Goal: Communication & Community: Answer question/provide support

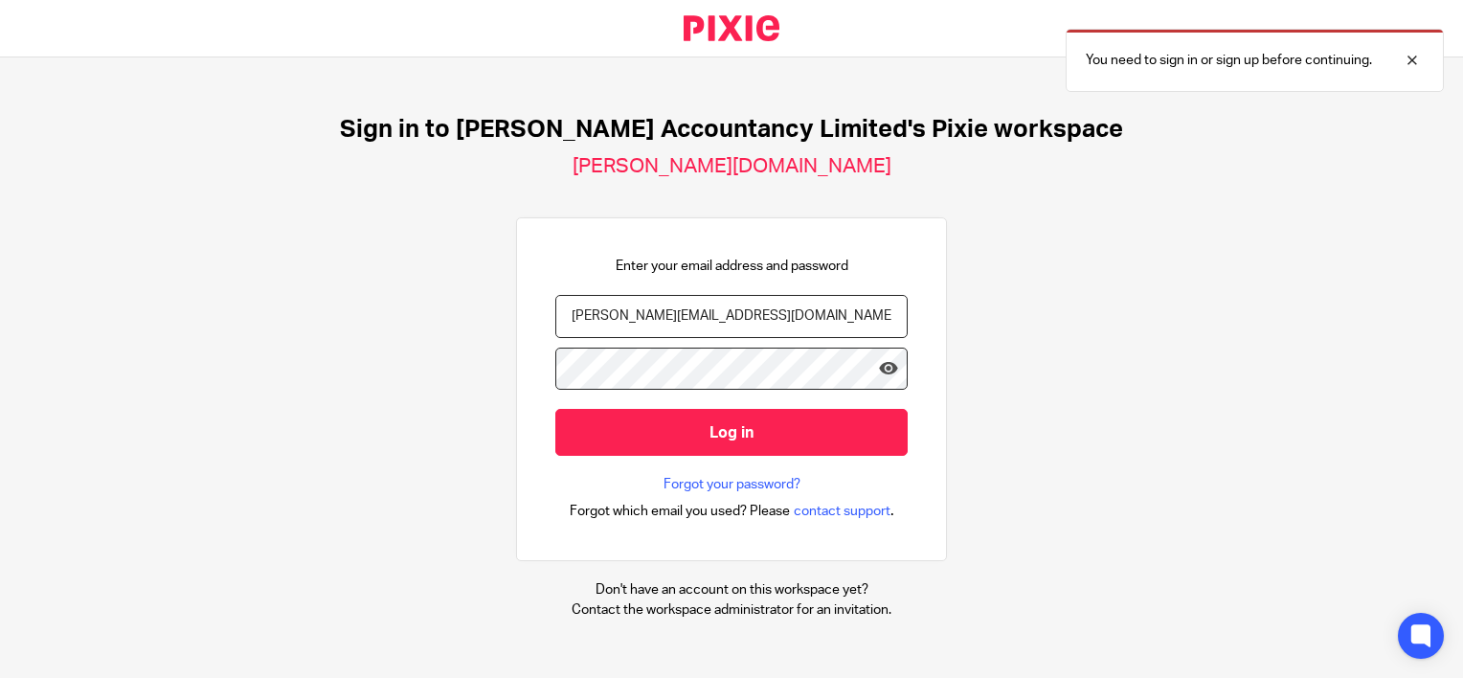
type input "hannah@chatfieldaccountancy.co.uk"
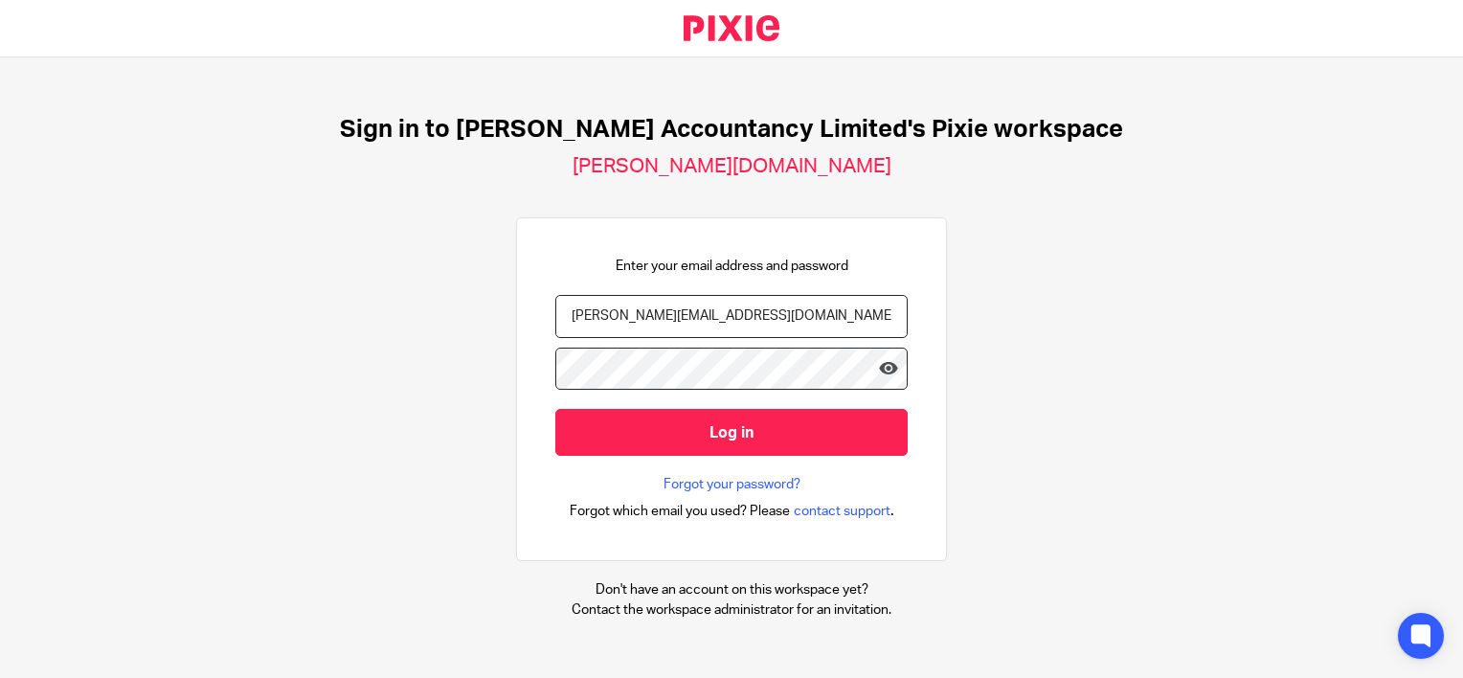
click at [555, 409] on input "Log in" at bounding box center [731, 432] width 352 height 47
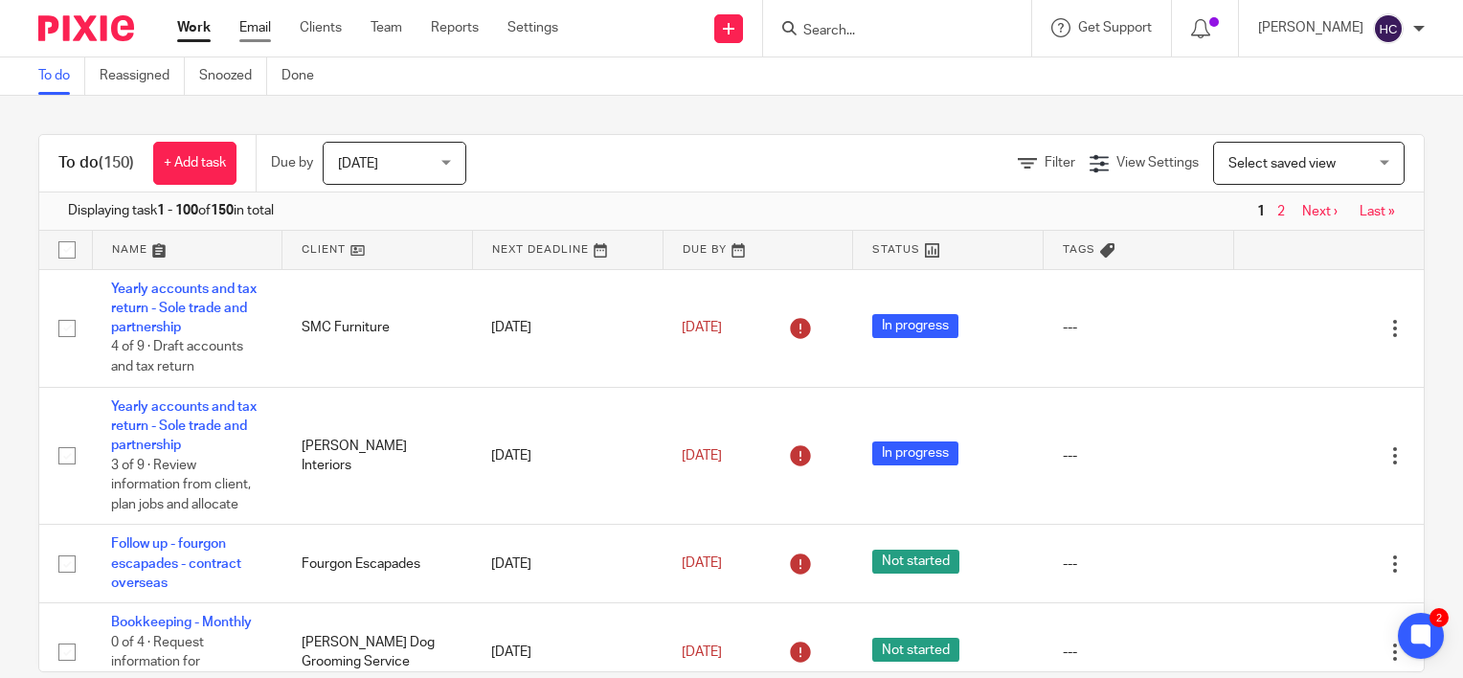
click at [252, 32] on link "Email" at bounding box center [255, 27] width 32 height 19
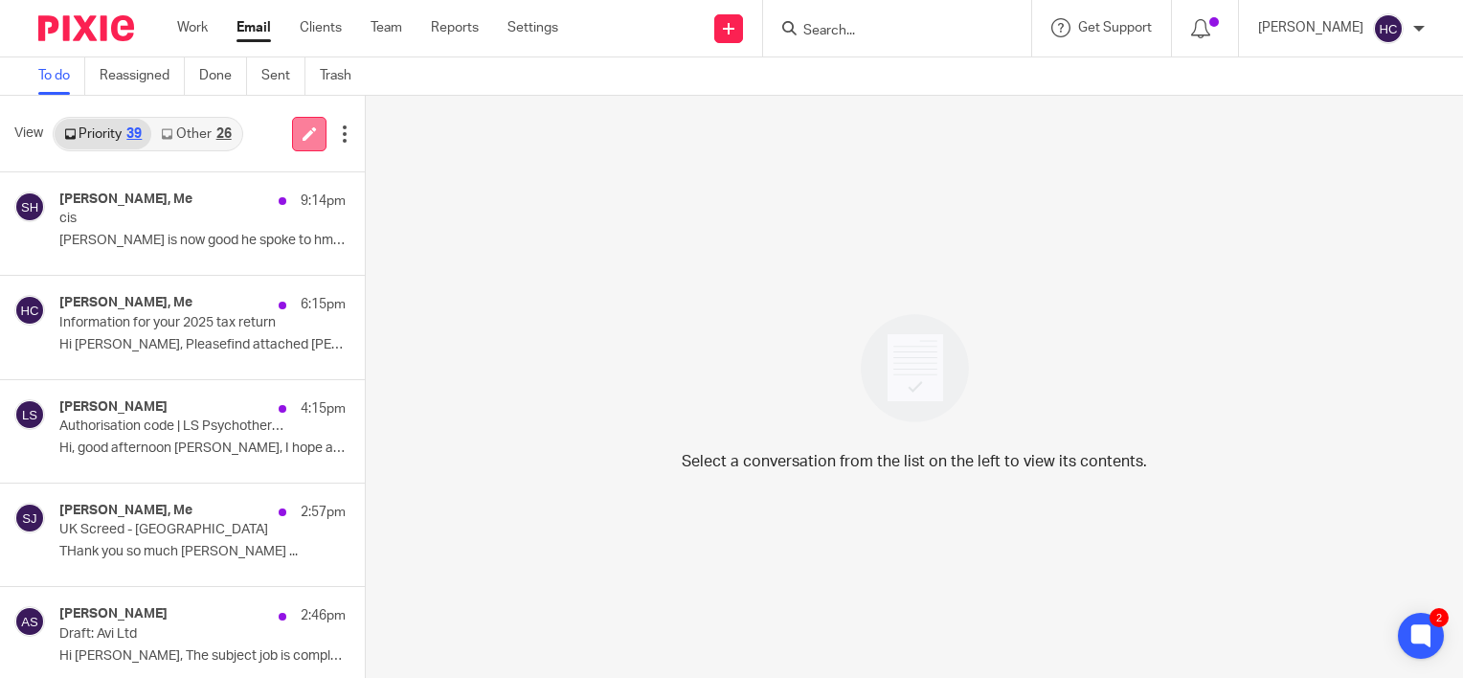
click at [305, 127] on icon at bounding box center [309, 133] width 14 height 14
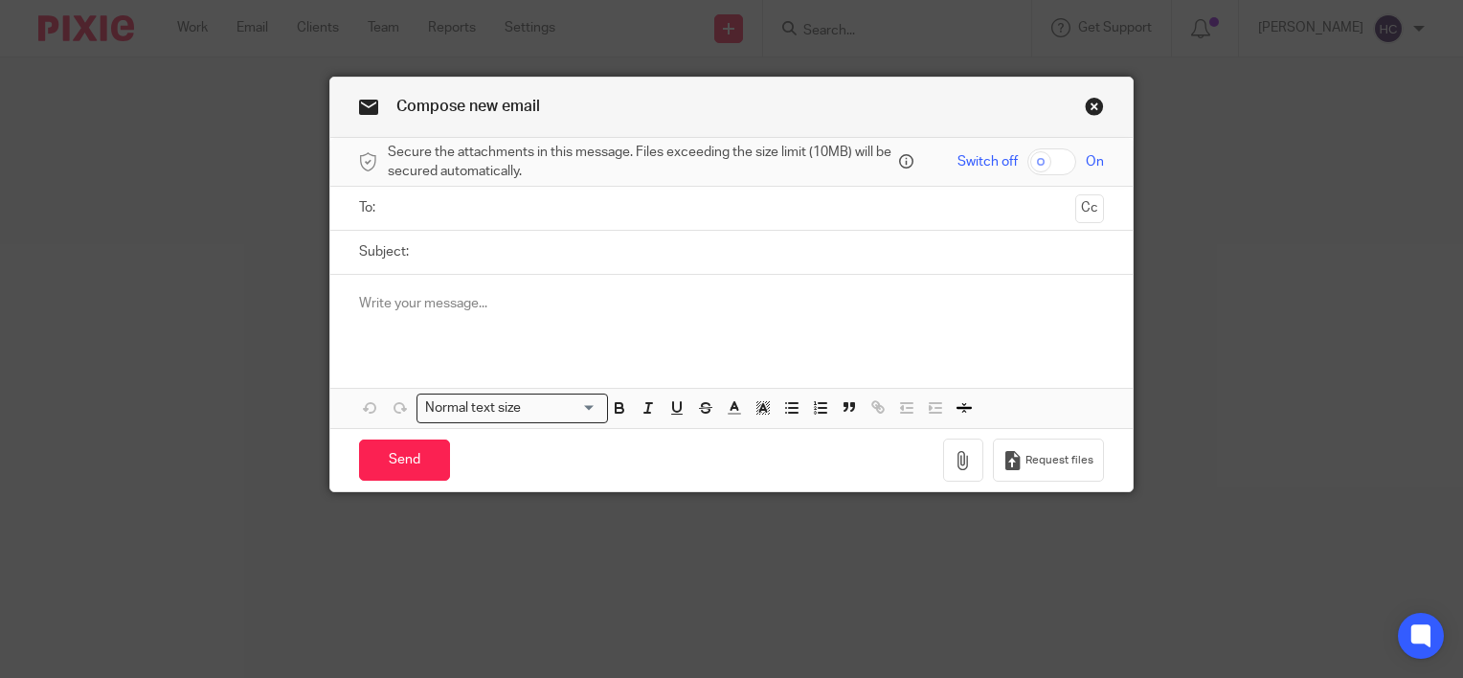
click at [421, 203] on input "text" at bounding box center [730, 208] width 673 height 22
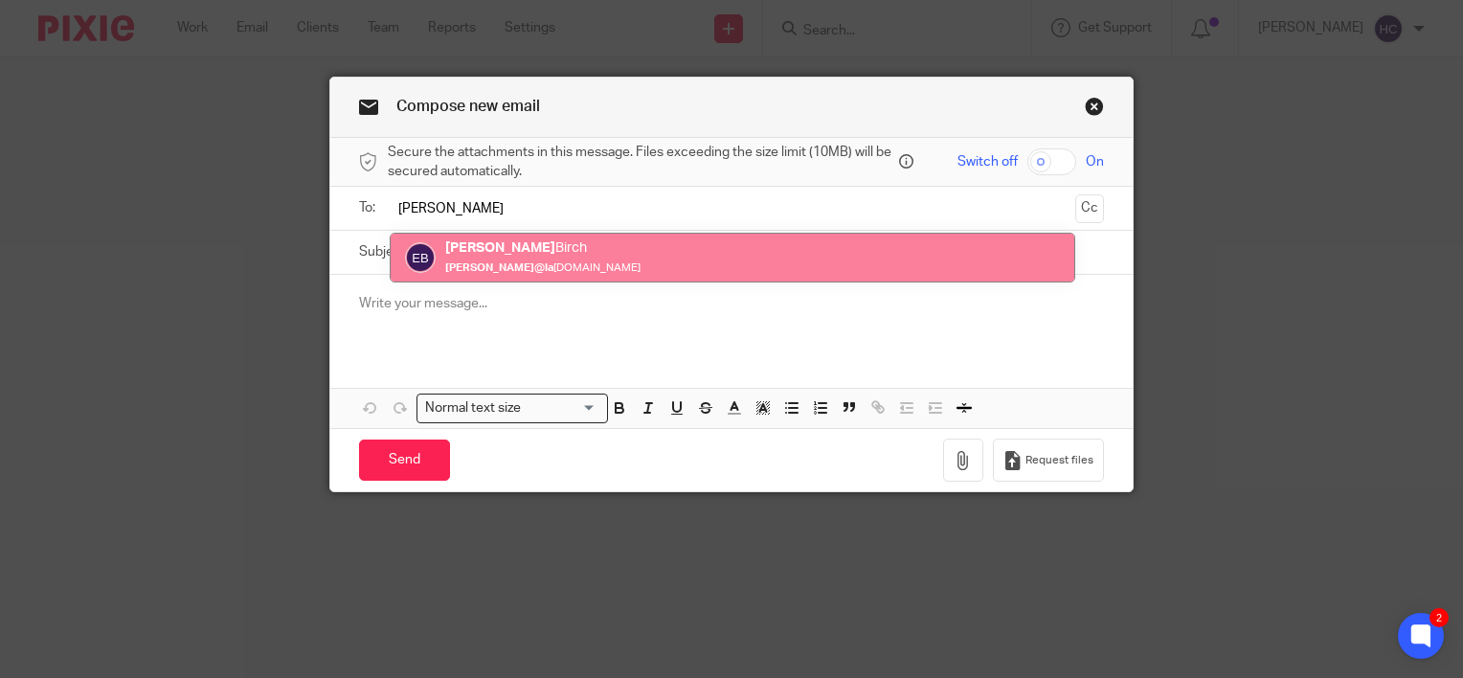
type input "[PERSON_NAME]"
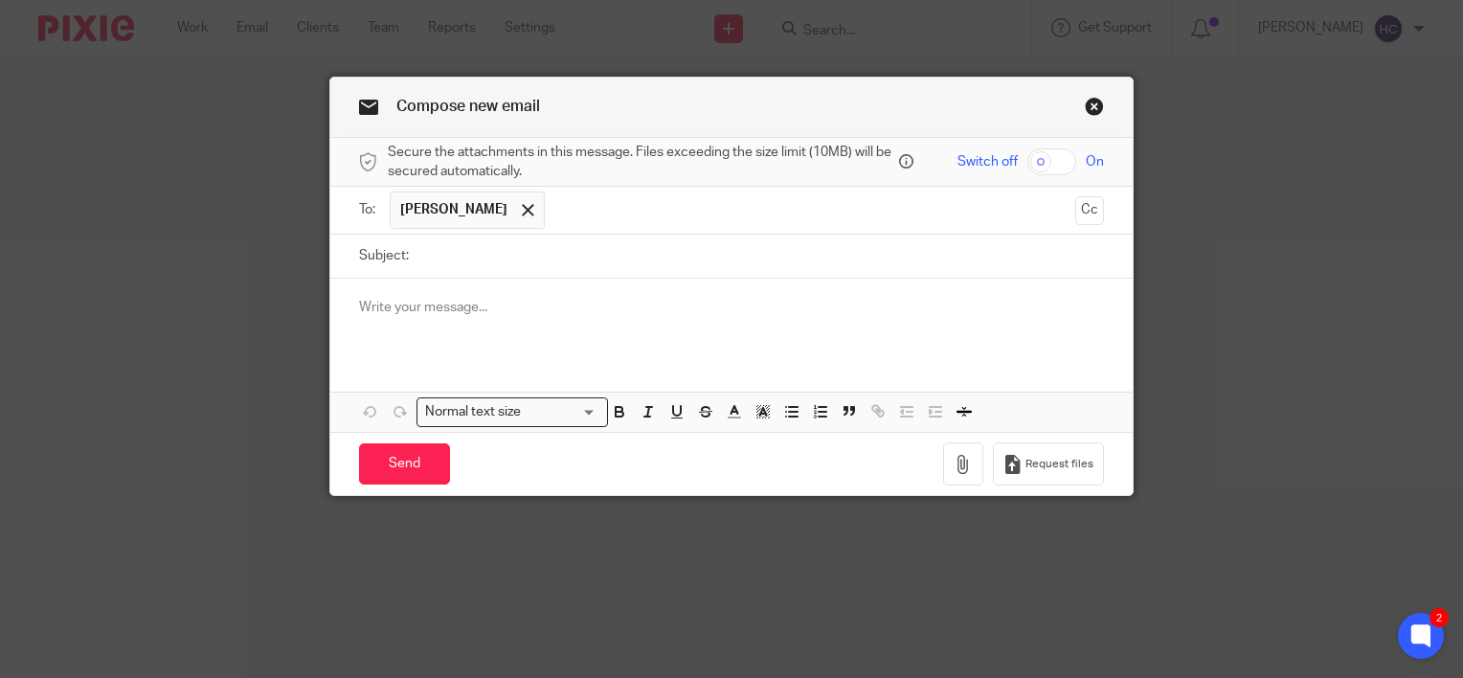
click at [554, 200] on input "text" at bounding box center [810, 209] width 513 height 37
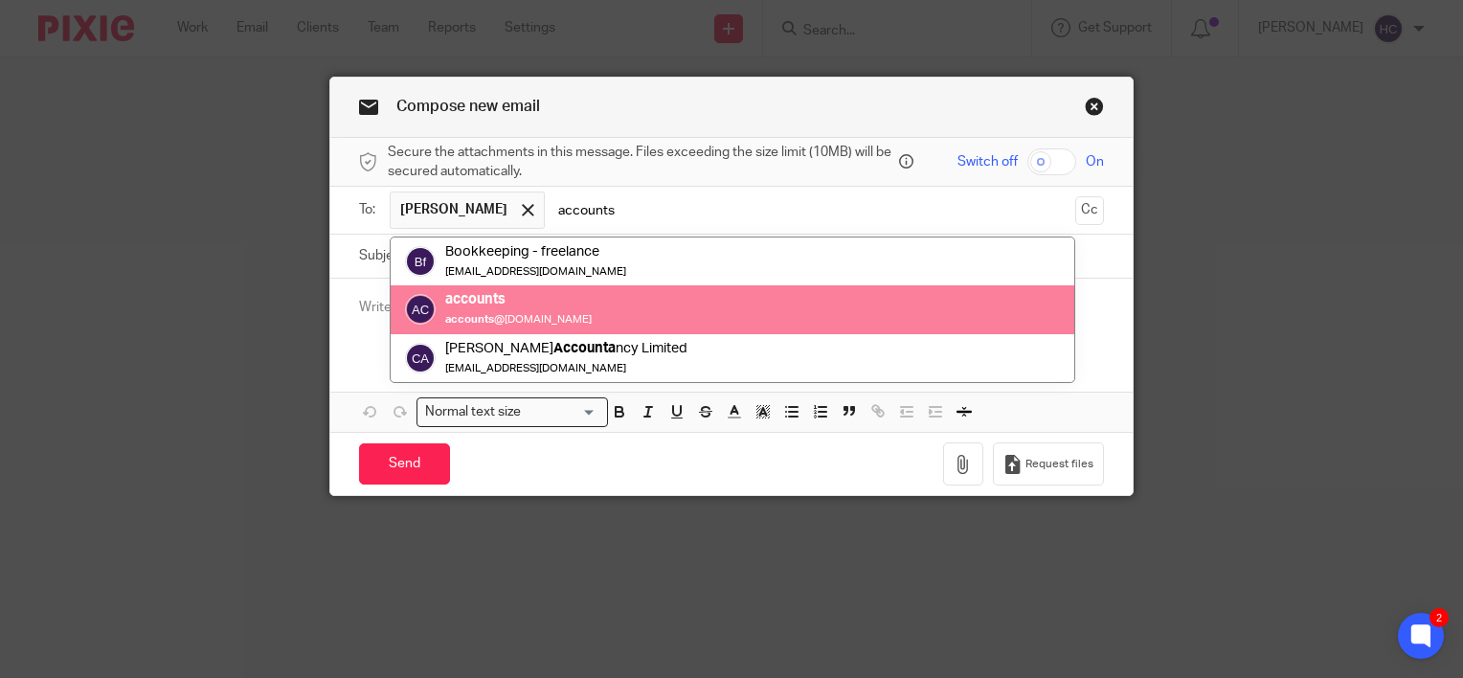
type input "accounts"
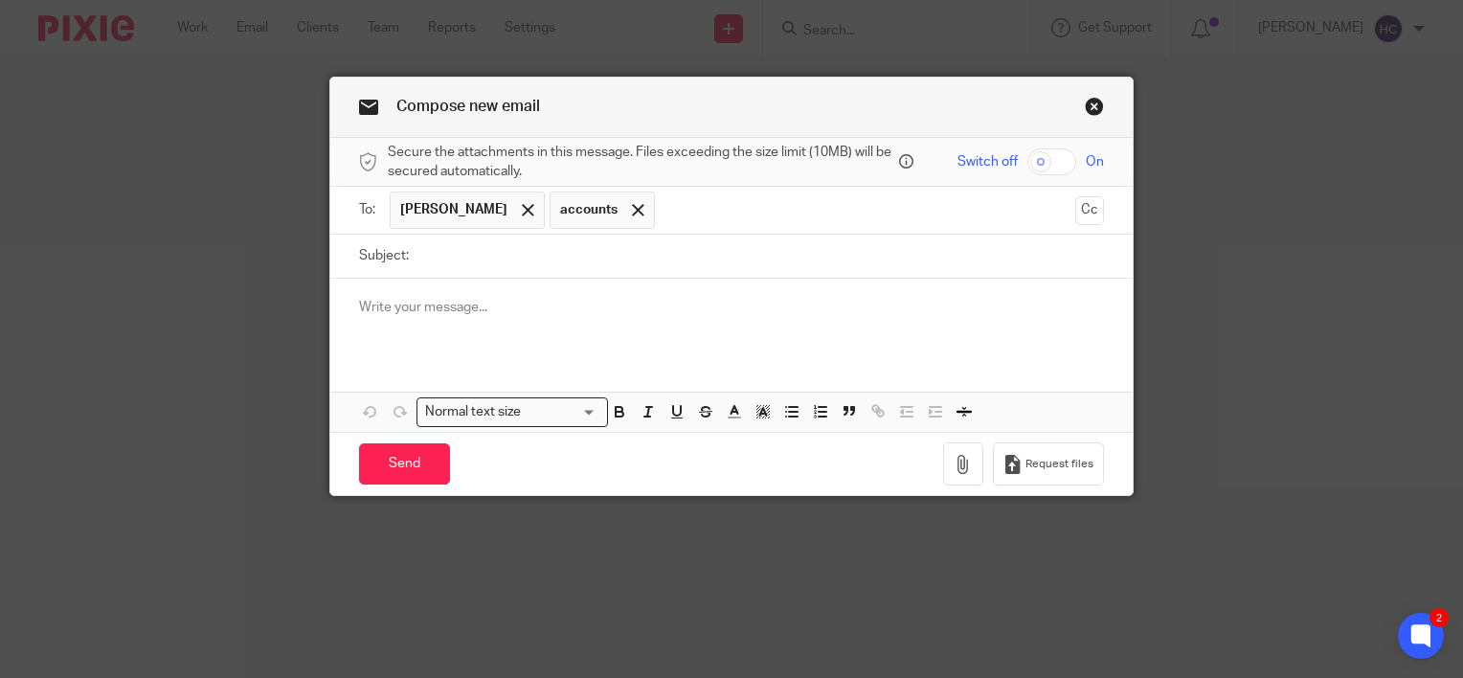
click at [493, 266] on input "Subject:" at bounding box center [760, 256] width 685 height 43
type input "Amounts owed from customers to review"
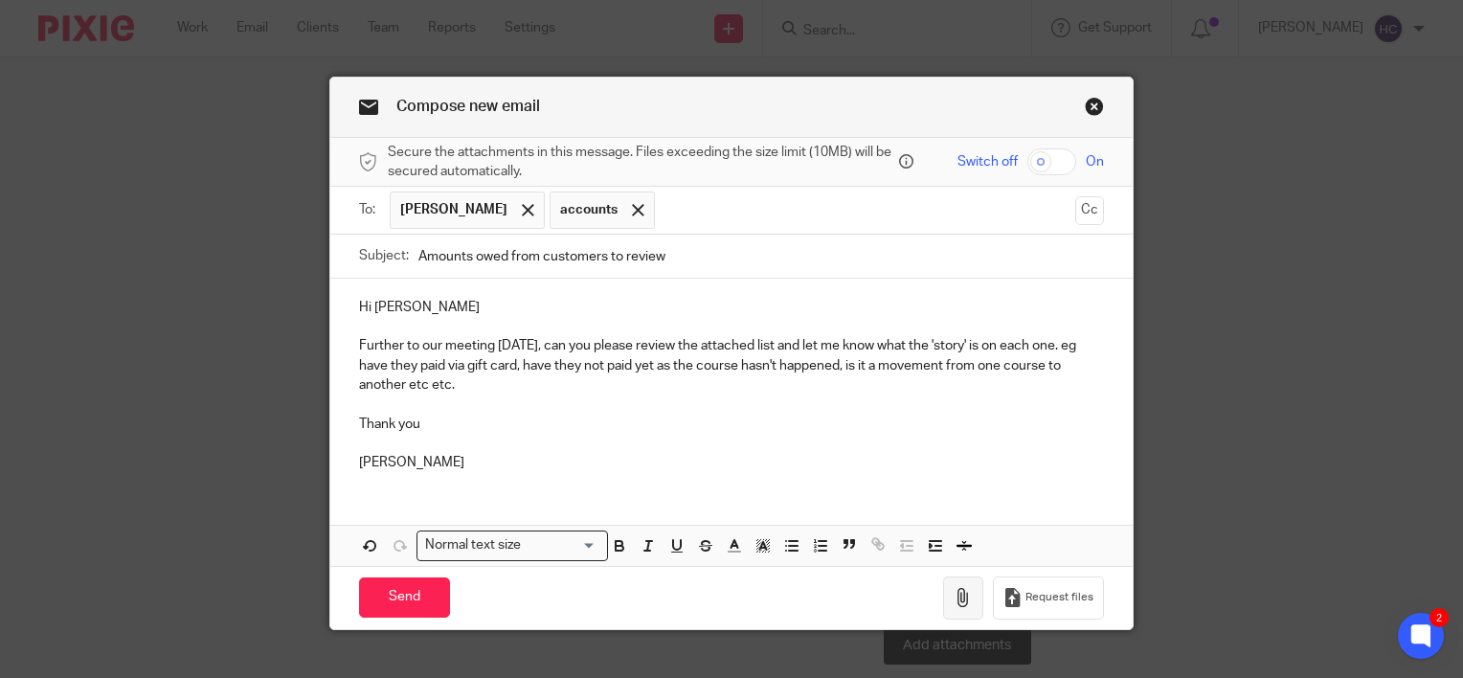
click at [963, 588] on icon "button" at bounding box center [962, 597] width 19 height 19
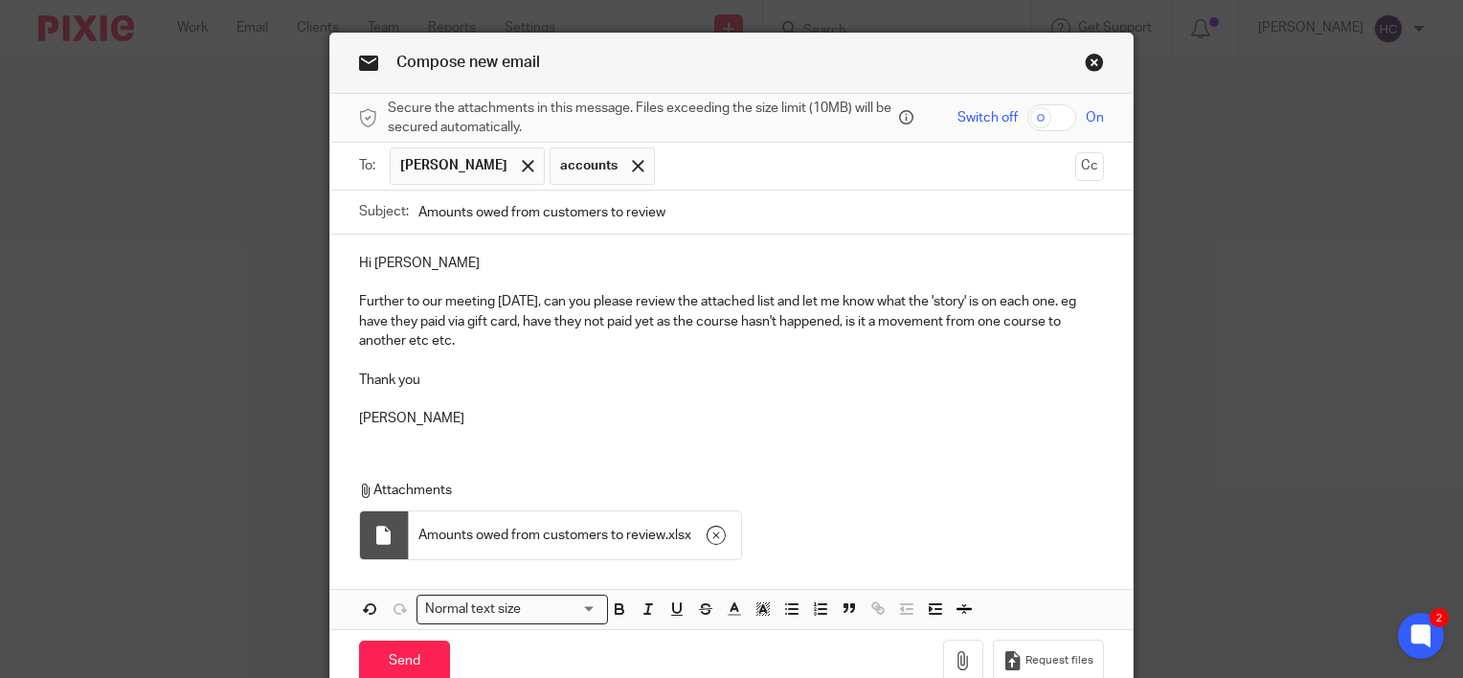
scroll to position [133, 0]
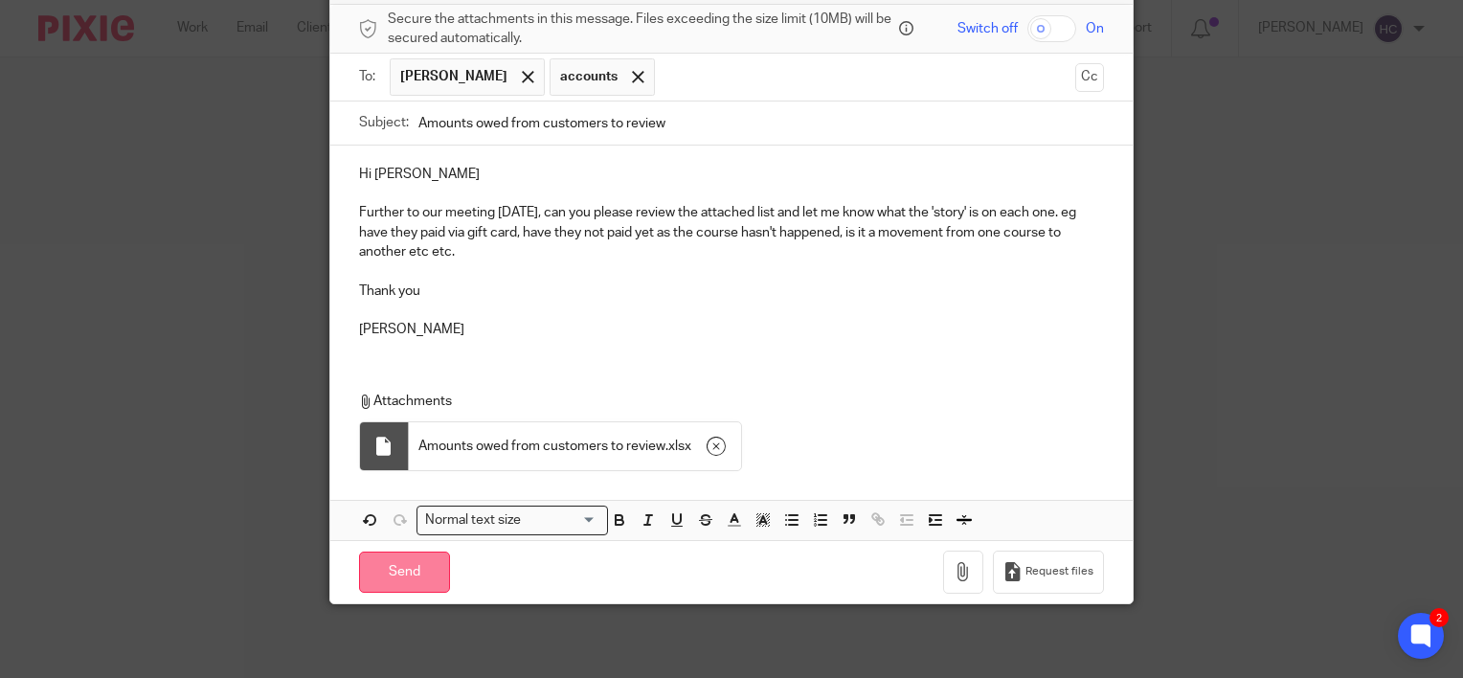
click at [402, 567] on input "Send" at bounding box center [404, 571] width 91 height 41
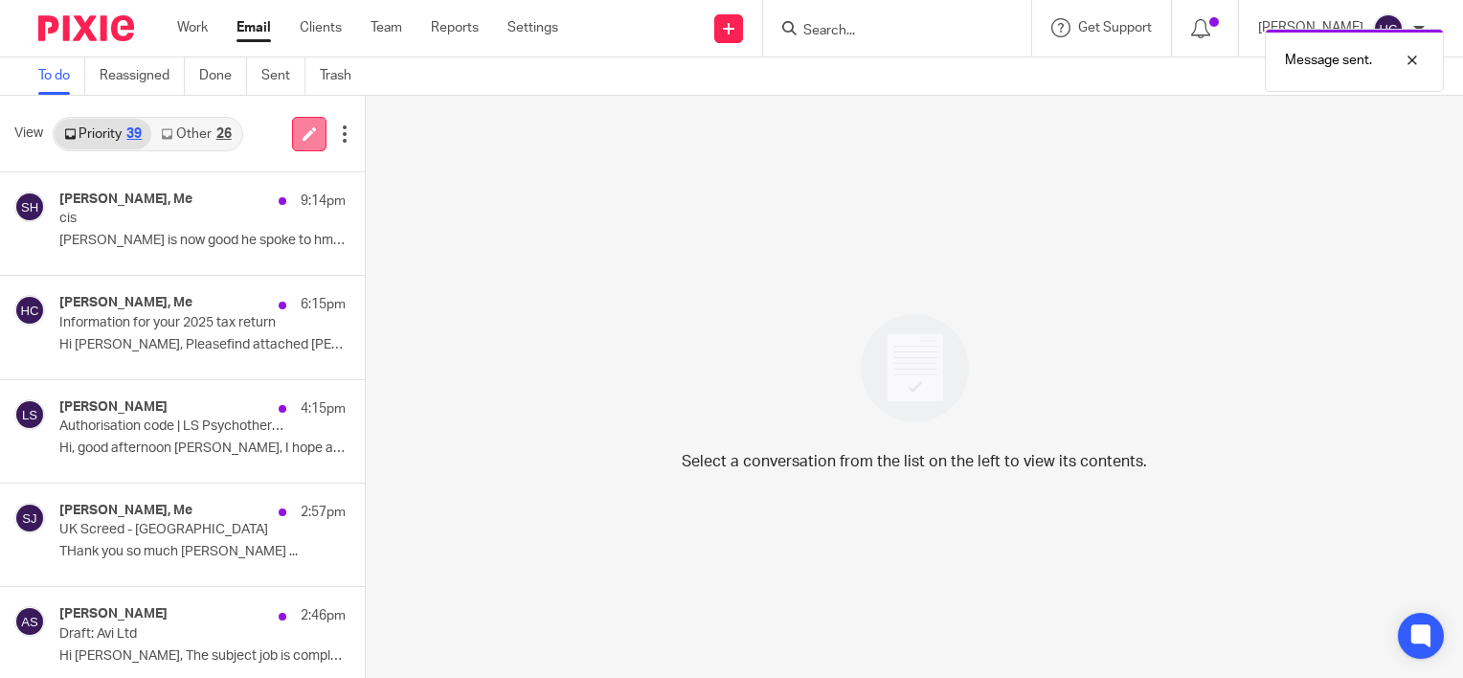
click at [306, 127] on icon at bounding box center [309, 133] width 14 height 14
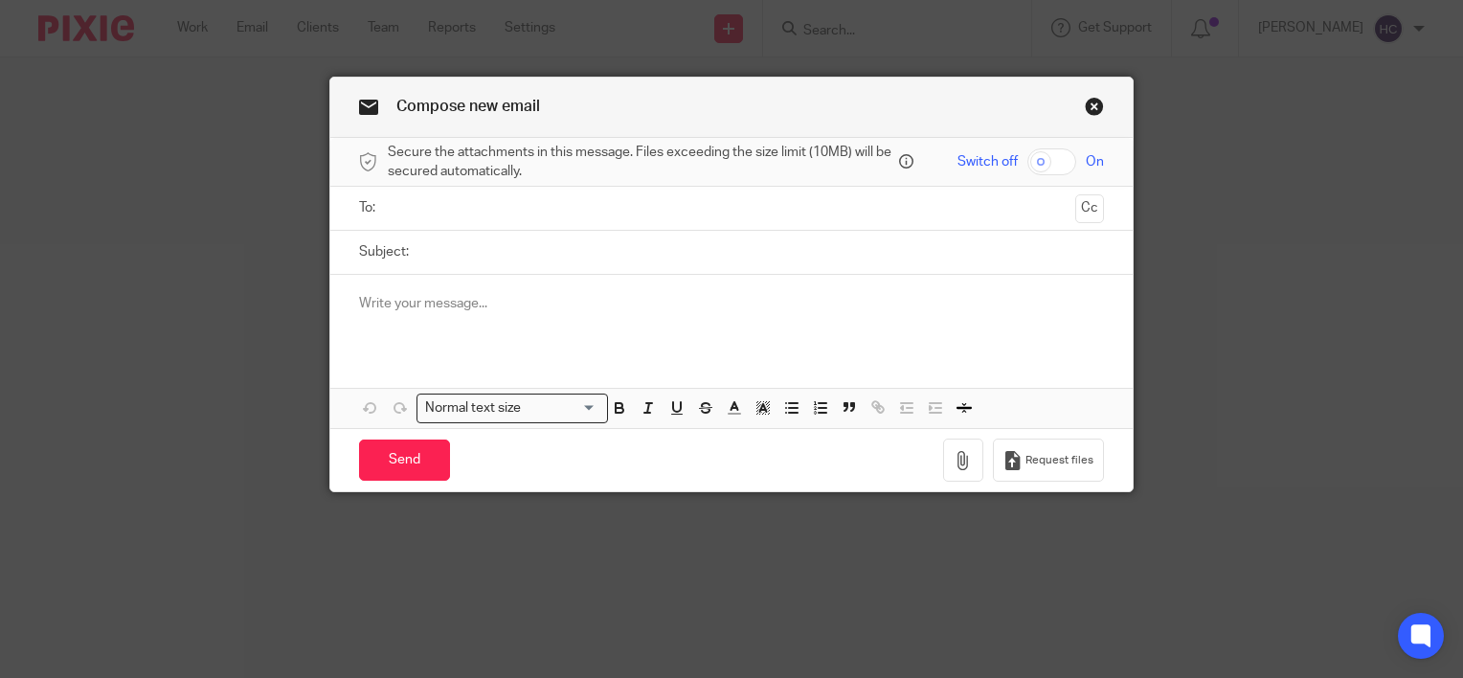
click at [466, 215] on input "text" at bounding box center [730, 208] width 673 height 22
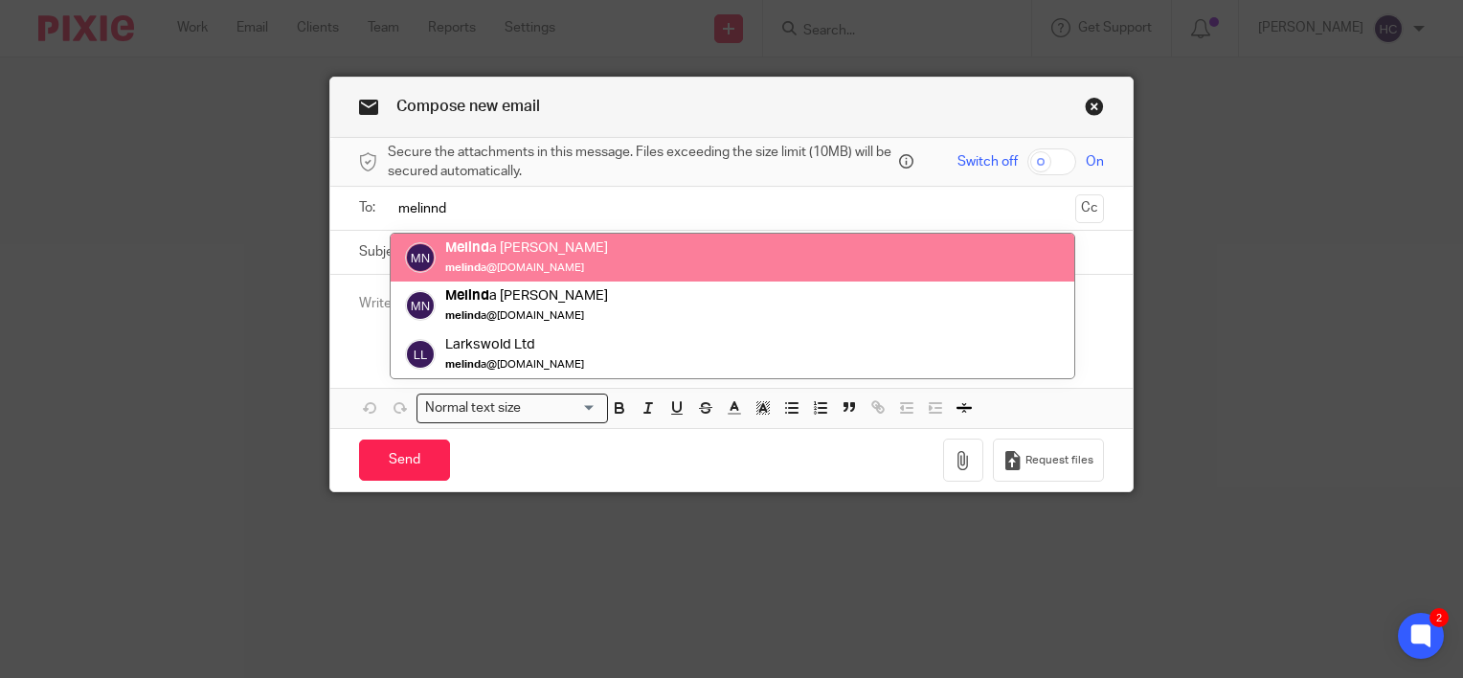
type input "melinnd"
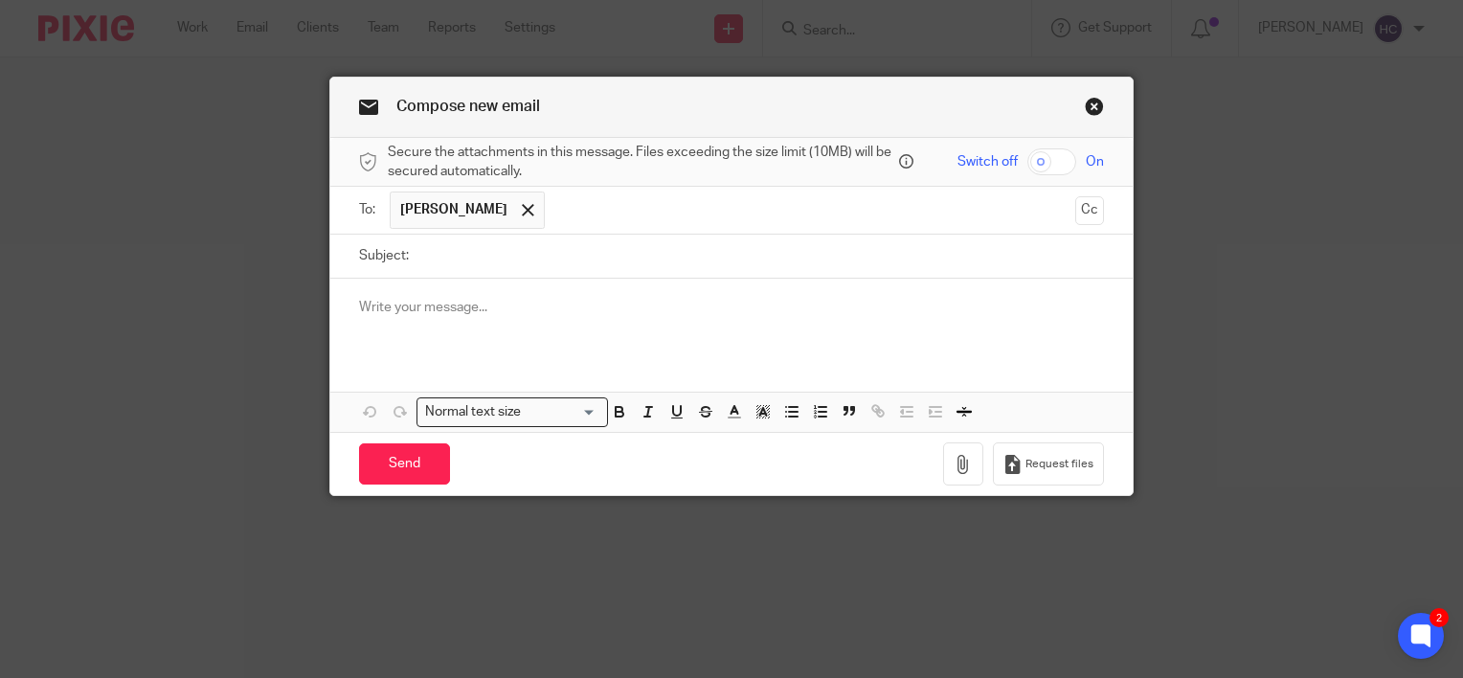
click at [619, 199] on input "text" at bounding box center [810, 209] width 513 height 37
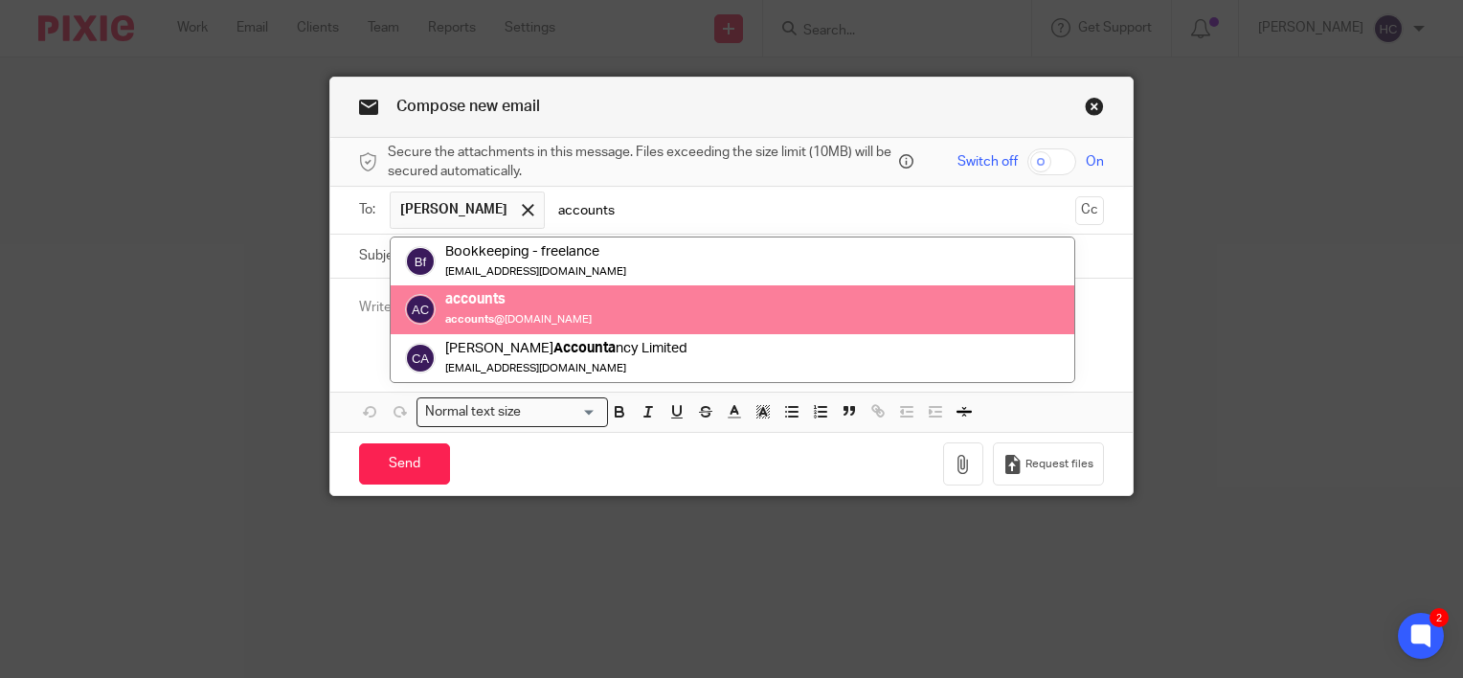
type input "accounts"
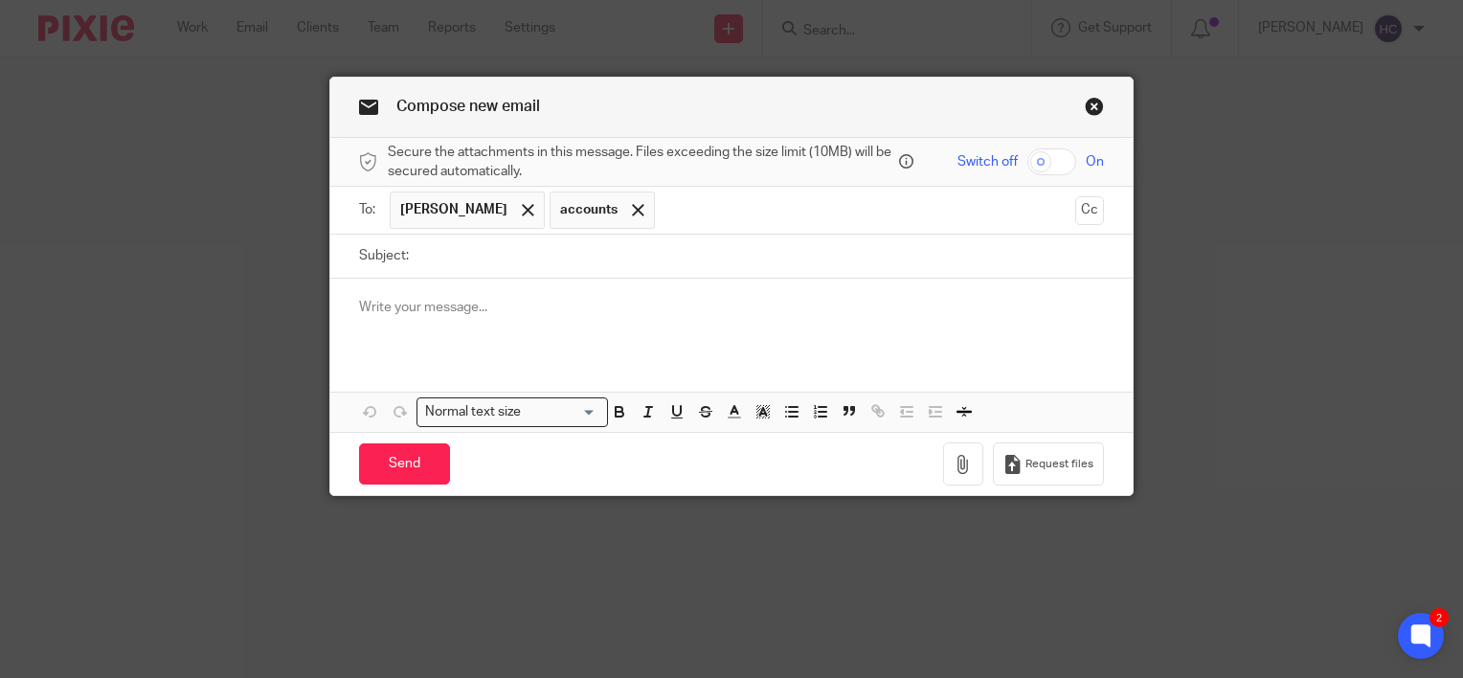
click at [523, 261] on input "Subject:" at bounding box center [760, 256] width 685 height 43
type input "expense queries from today"
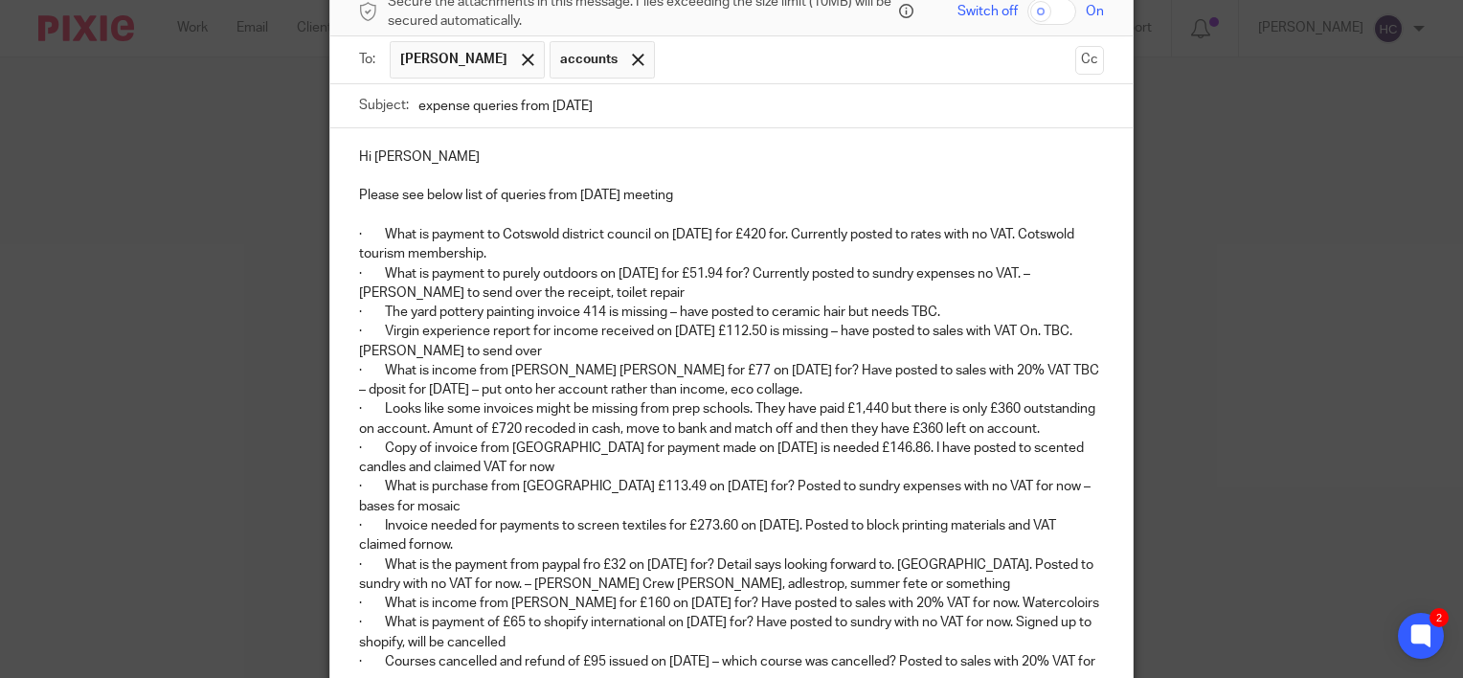
scroll to position [151, 0]
click at [938, 306] on p "· The yard pottery painting invoice 414 is missing – have posted to ceramic hai…" at bounding box center [731, 311] width 745 height 19
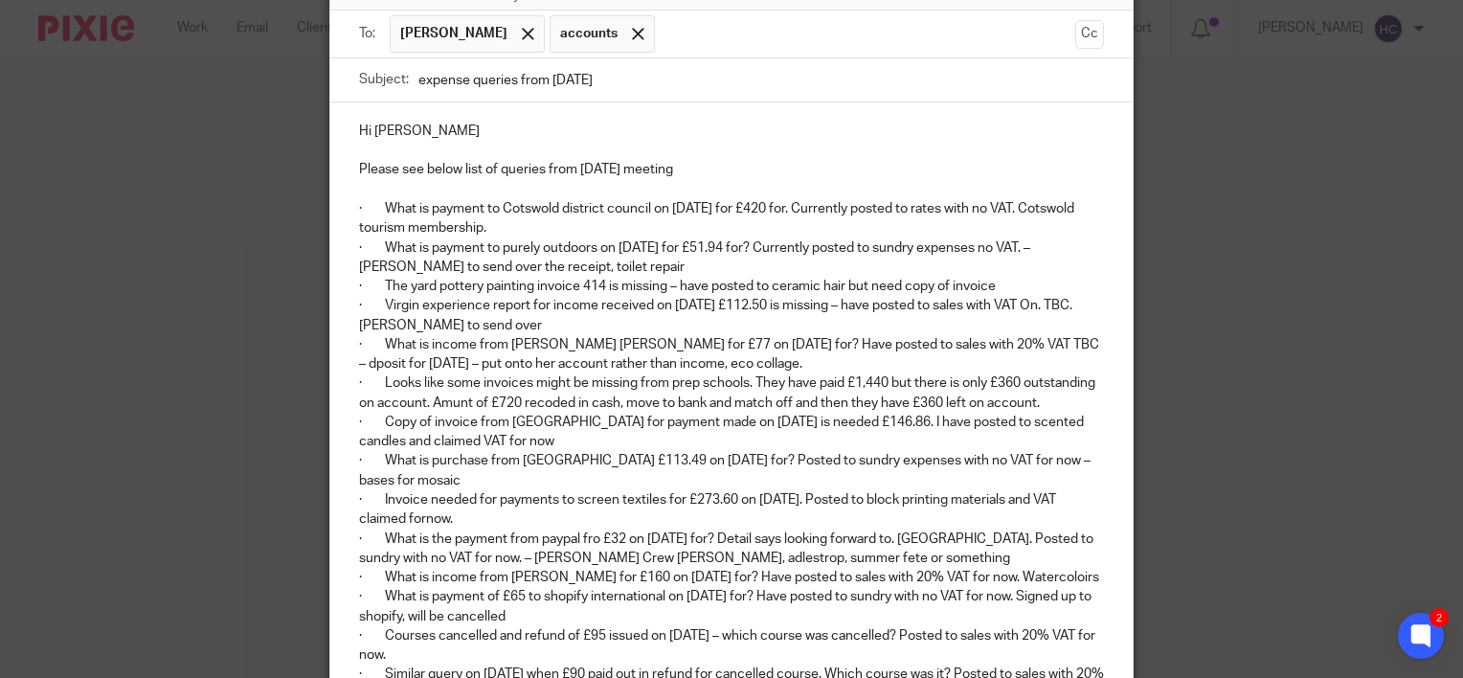
scroll to position [176, 0]
drag, startPoint x: 776, startPoint y: 361, endPoint x: 627, endPoint y: 356, distance: 149.4
click at [627, 356] on p "· What is income from Lucy Helen Butcher for £77 on 25/08/2025 for? Have posted…" at bounding box center [731, 354] width 745 height 39
click at [781, 359] on p "· What is income from Lucy Helen Butchan income, eco collage.her for £77 on 25/…" at bounding box center [731, 354] width 745 height 39
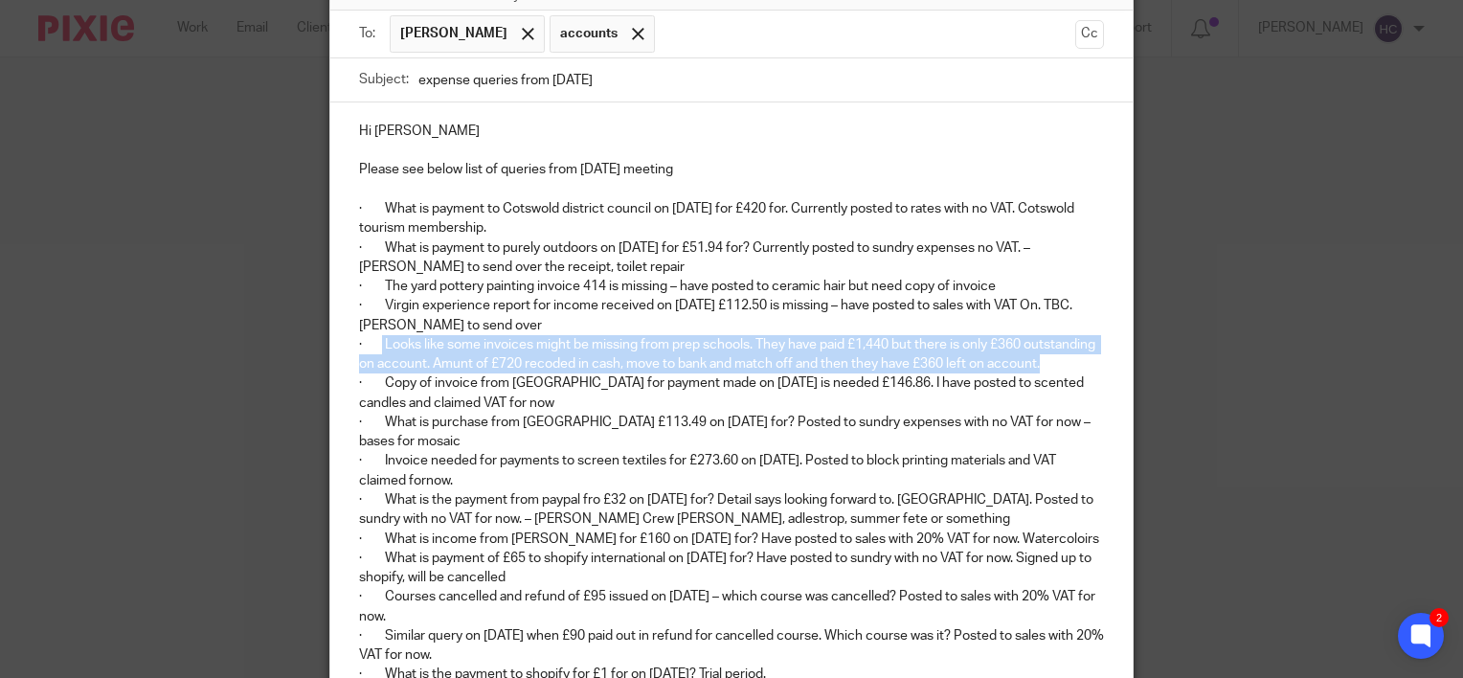
drag, startPoint x: 1045, startPoint y: 362, endPoint x: 375, endPoint y: 344, distance: 670.3
click at [375, 344] on p "· Looks like some invoices might be missing from prep schools. They have paid £…" at bounding box center [731, 354] width 745 height 39
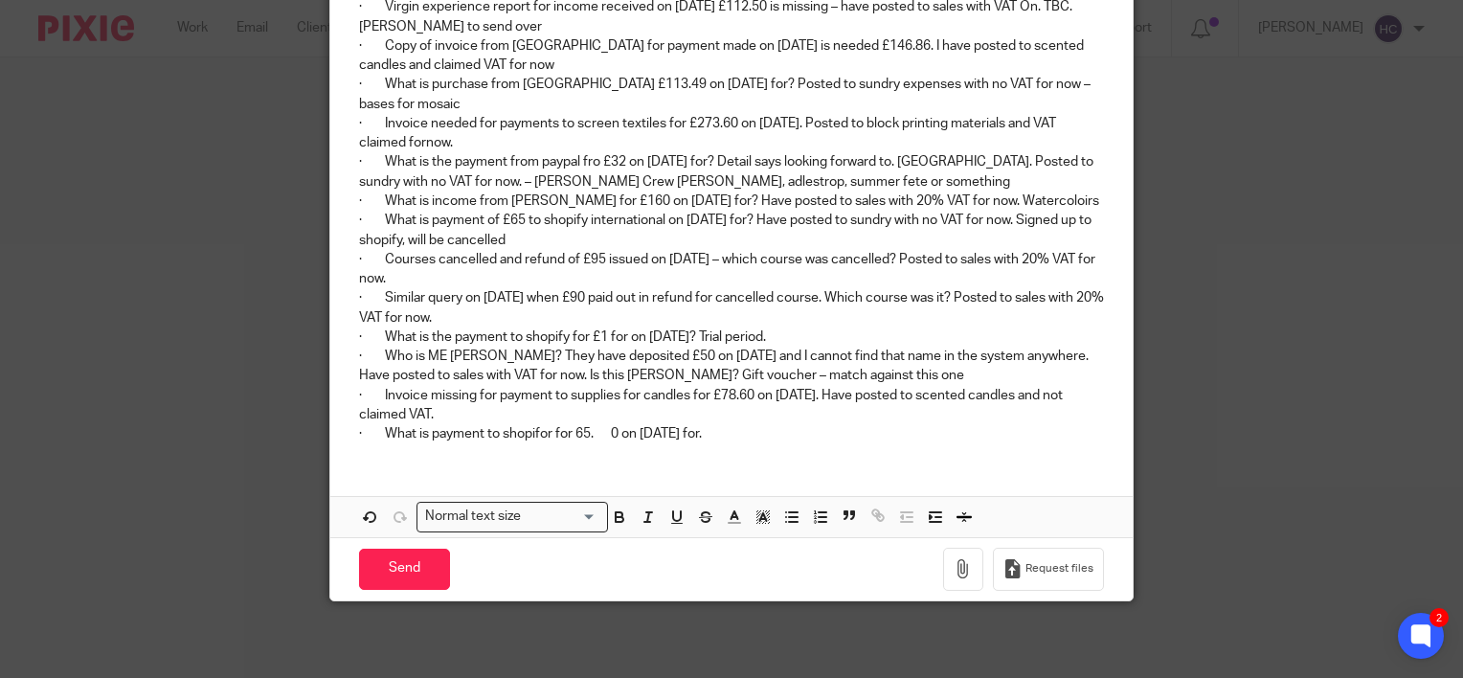
scroll to position [484, 0]
drag, startPoint x: 456, startPoint y: 132, endPoint x: 985, endPoint y: 381, distance: 584.9
click at [985, 381] on div "Hi Melinda Please see below list of queries from today's meeting · What is paym…" at bounding box center [731, 131] width 802 height 655
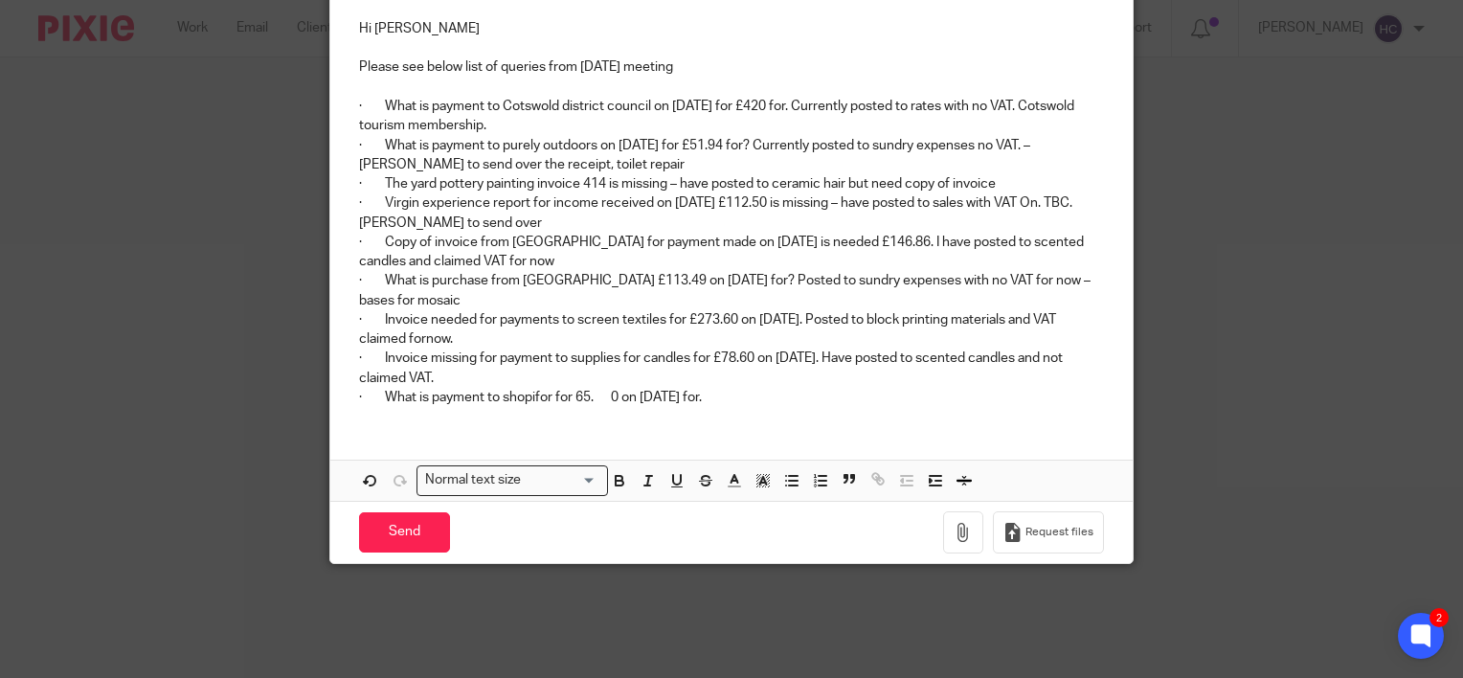
scroll to position [278, 0]
click at [749, 394] on p "· What is payment to shopifor for 65. 0 on 31/08/2025 for." at bounding box center [731, 398] width 745 height 19
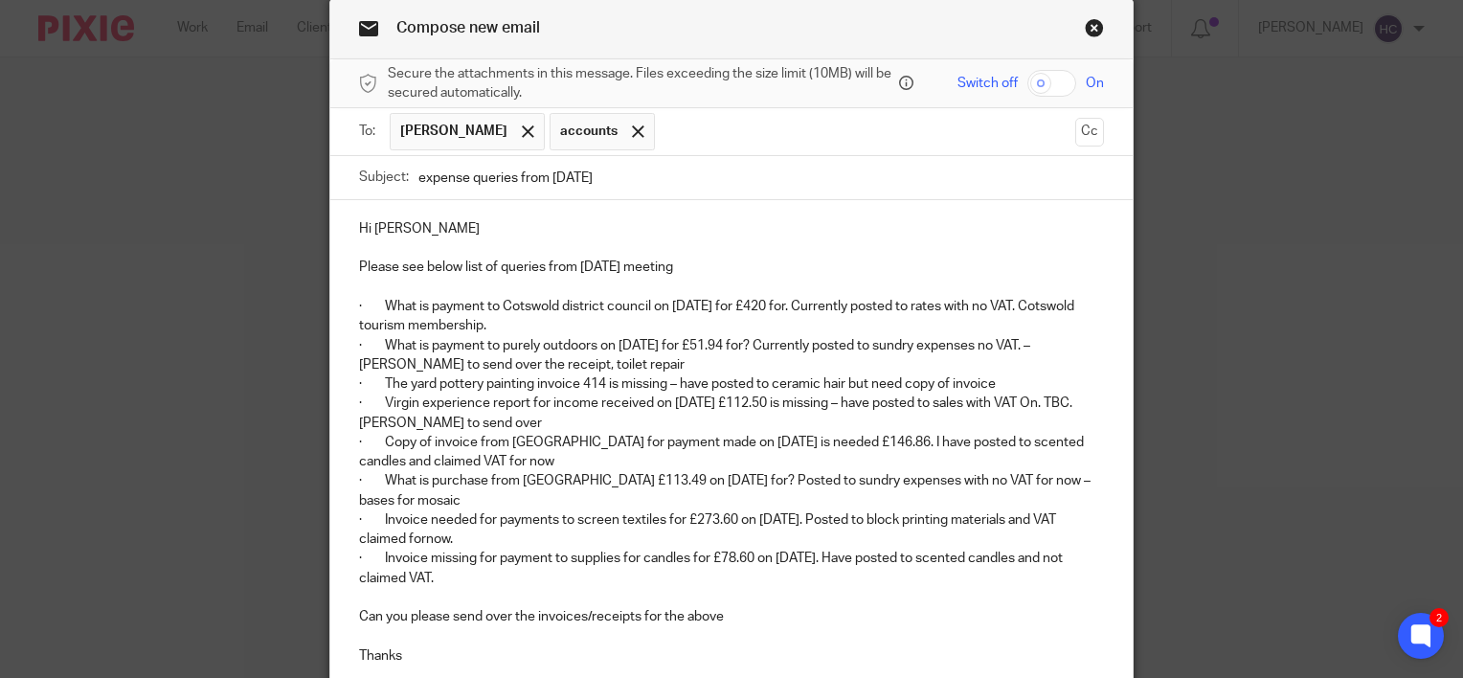
scroll to position [336, 0]
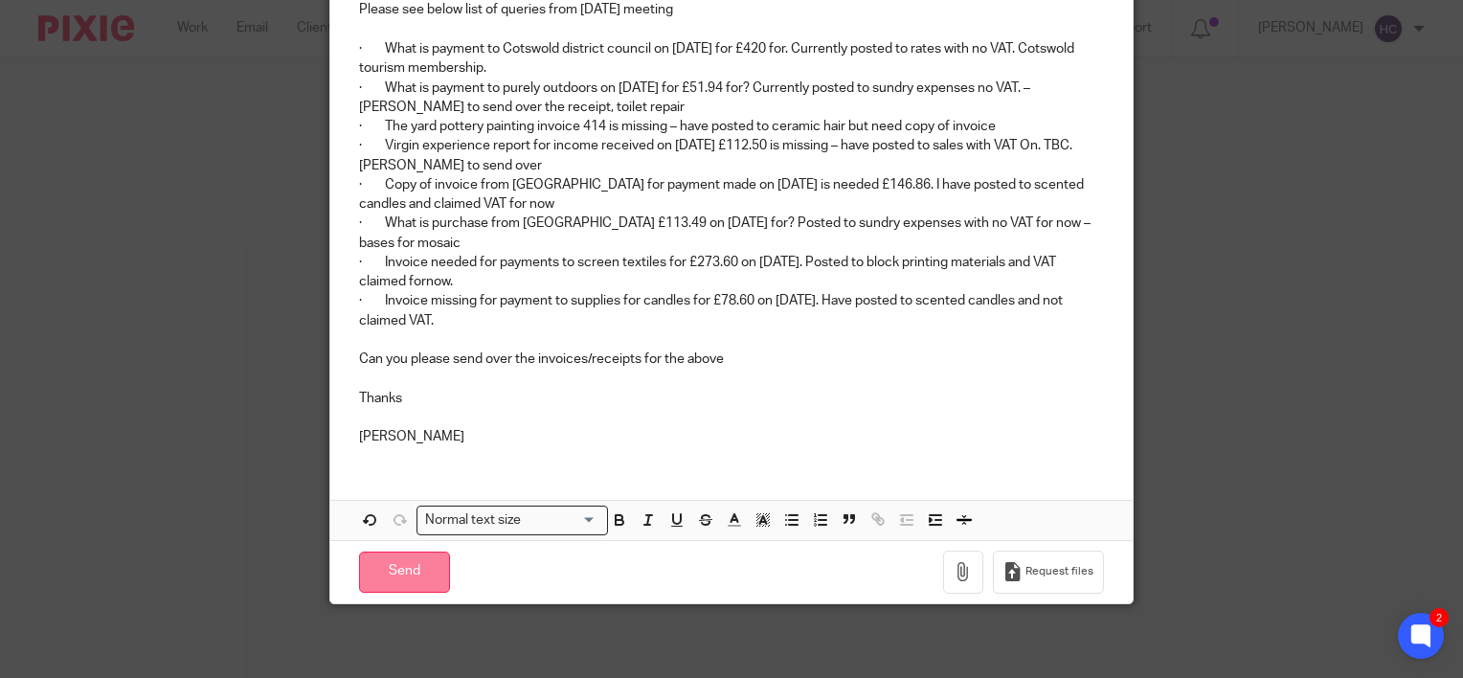
click at [420, 578] on input "Send" at bounding box center [404, 571] width 91 height 41
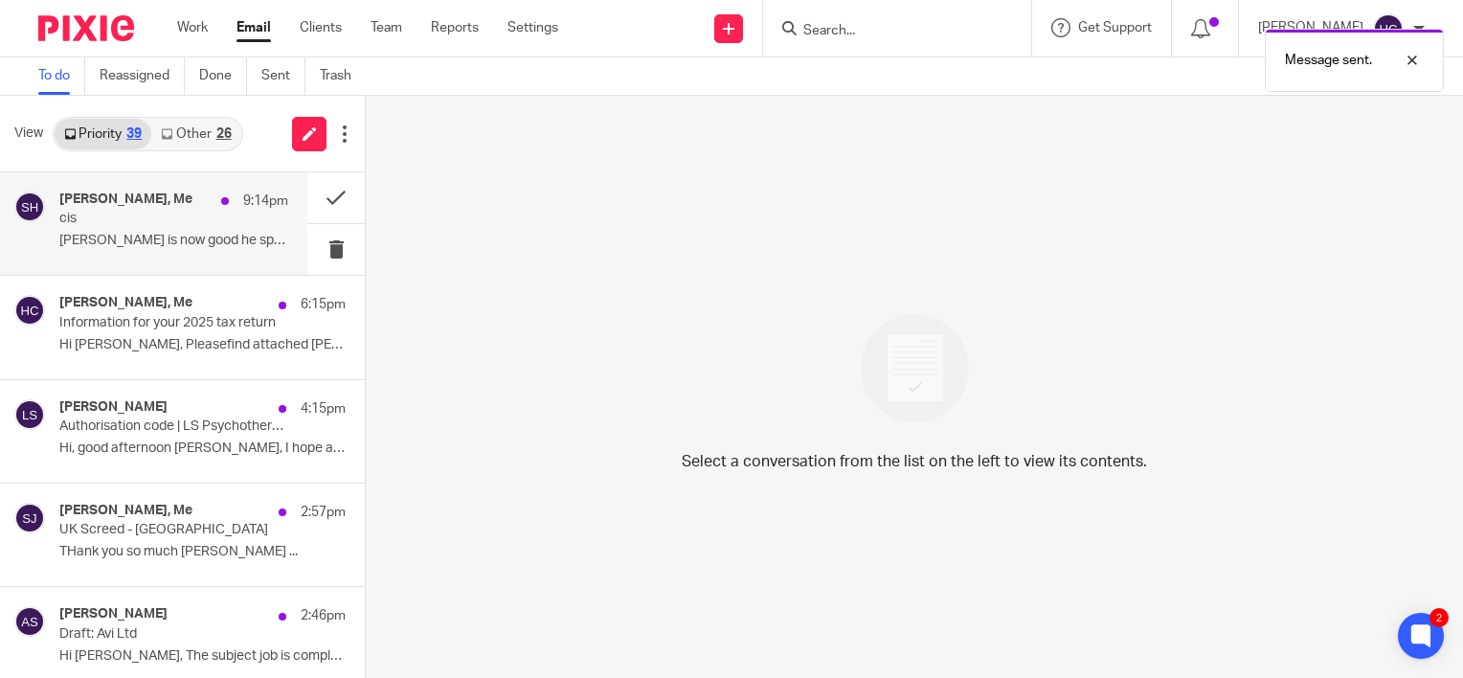
click at [187, 262] on div "[PERSON_NAME], Me 9:14pm cis [PERSON_NAME] is now good he spoke to hmcr [DATE],…" at bounding box center [153, 223] width 307 height 102
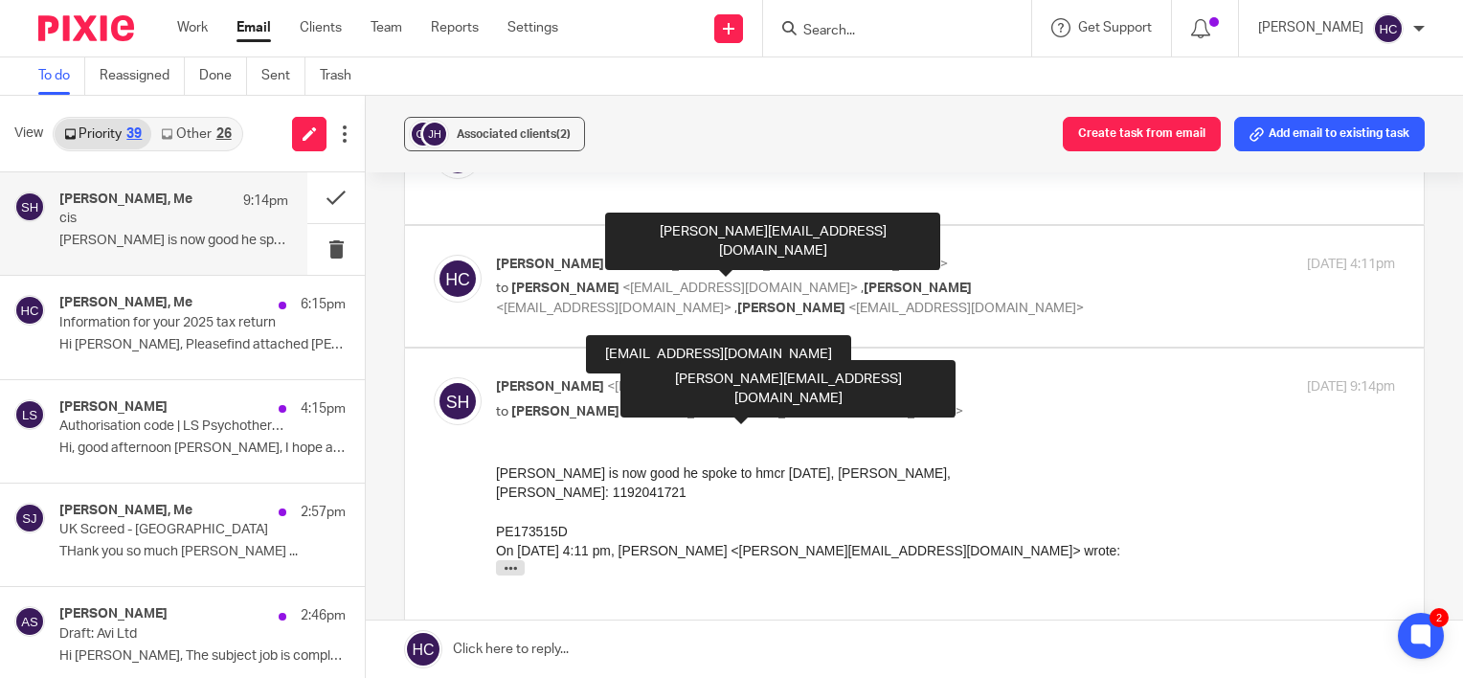
scroll to position [140, 0]
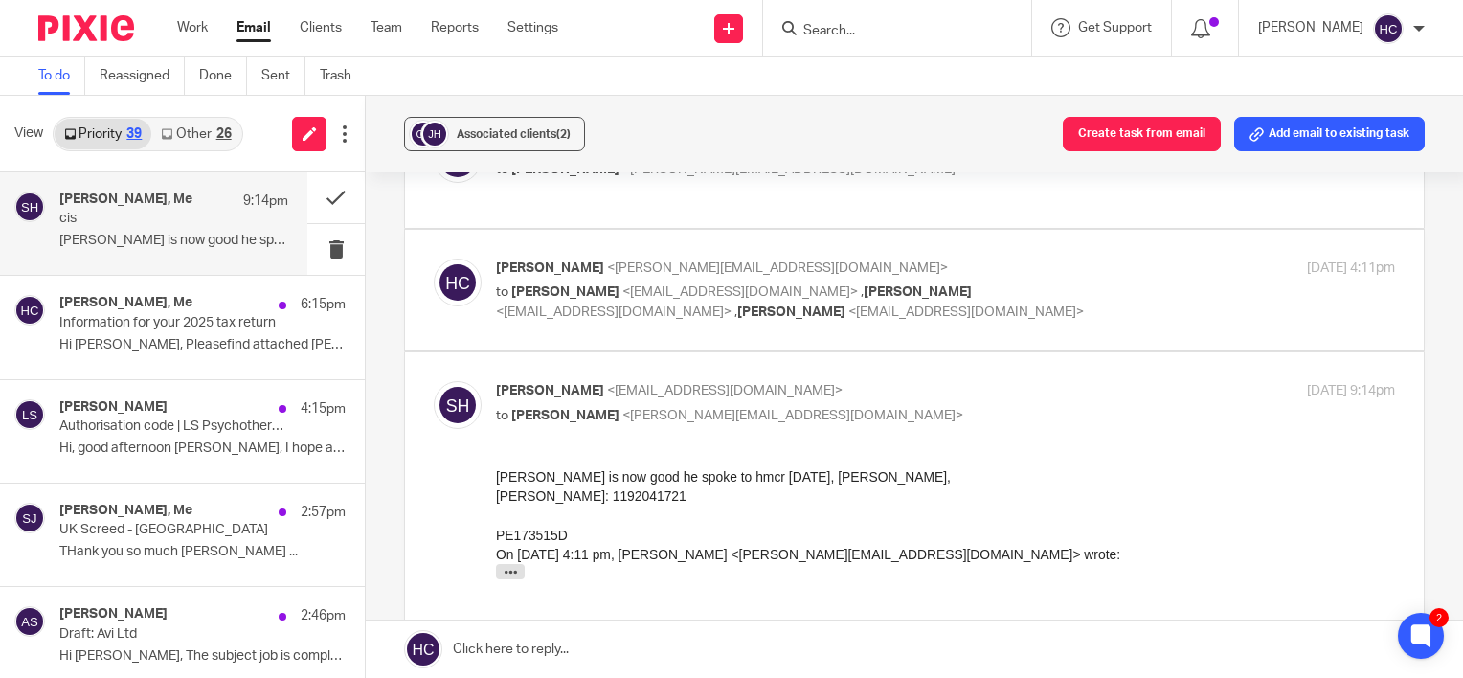
click at [737, 305] on span "[PERSON_NAME]" at bounding box center [791, 311] width 108 height 13
checkbox input "true"
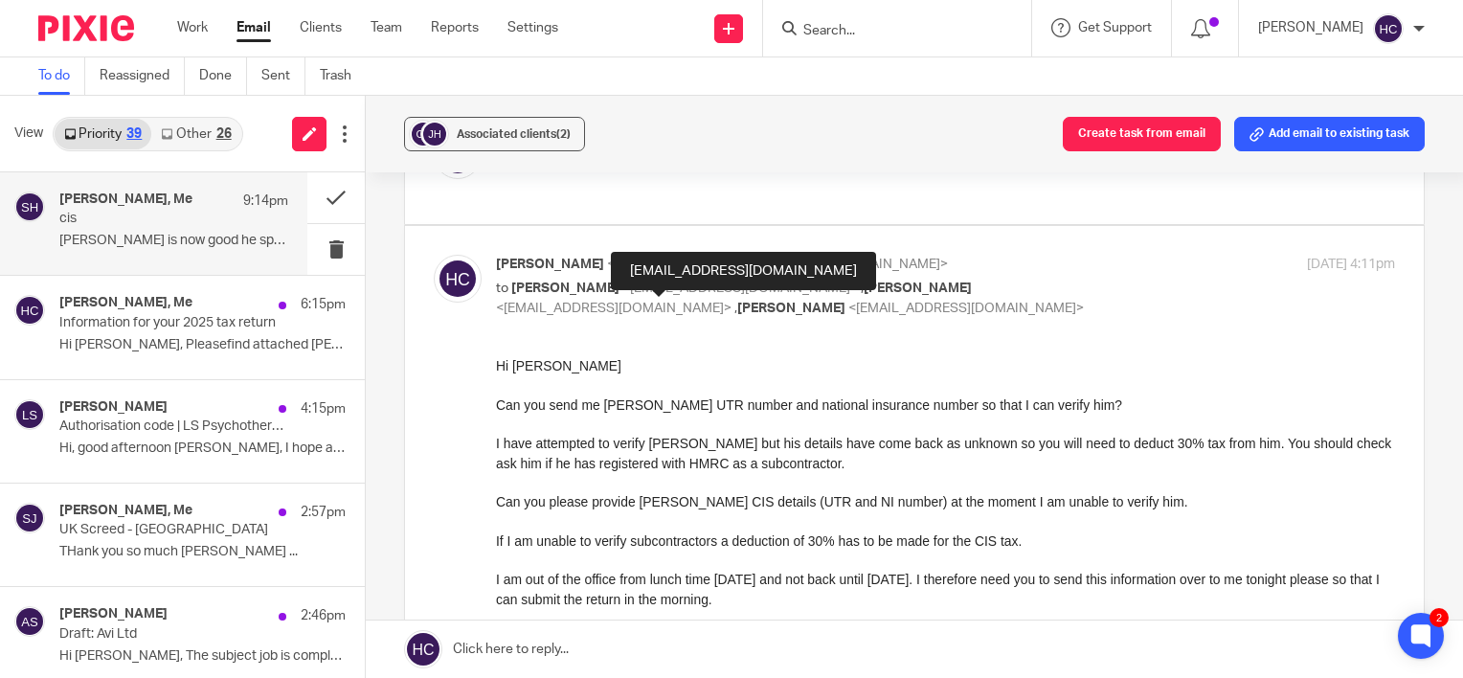
scroll to position [145, 0]
